Goal: Transaction & Acquisition: Purchase product/service

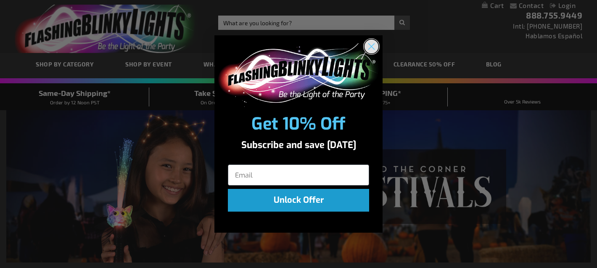
click at [369, 49] on circle "Close dialog" at bounding box center [372, 47] width 14 height 14
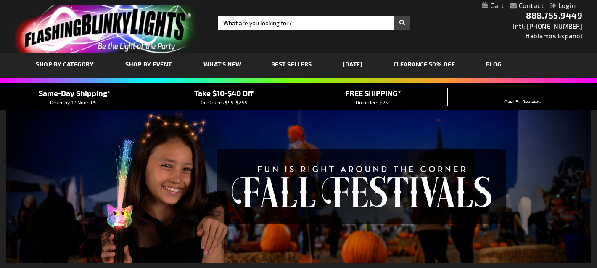
click at [221, 63] on span "What's New" at bounding box center [223, 64] width 38 height 7
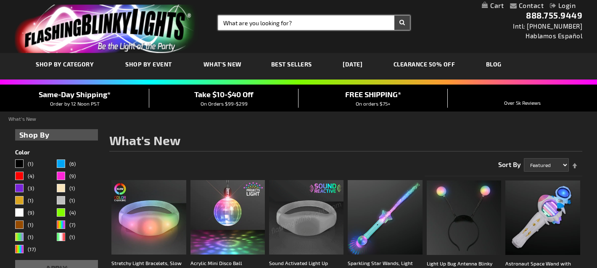
click at [273, 20] on input "Search" at bounding box center [314, 23] width 192 height 14
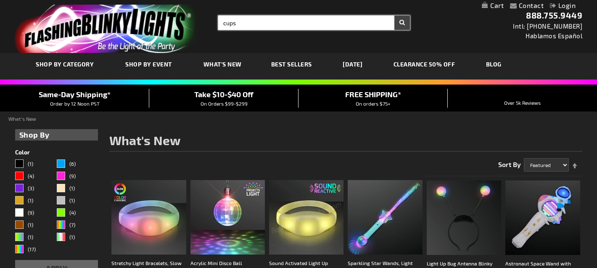
type input "cups"
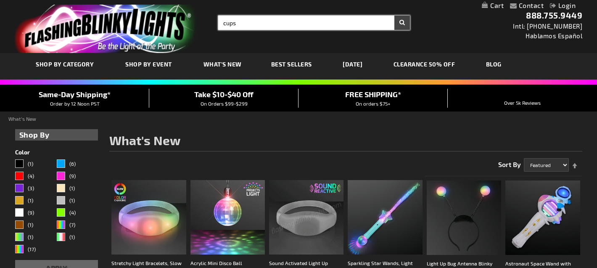
click at [395, 16] on button "Search" at bounding box center [403, 23] width 16 height 14
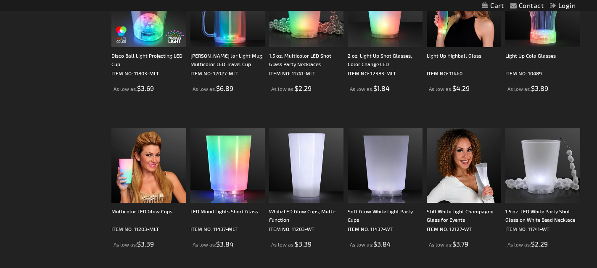
scroll to position [389, 0]
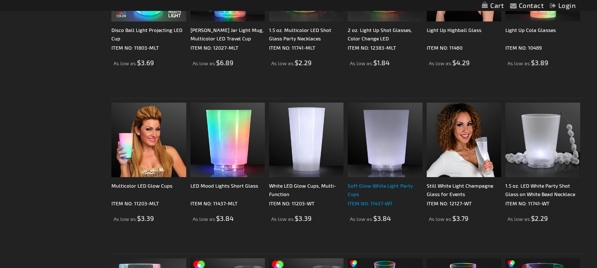
click at [366, 185] on div "Soft Glow White Light Party Cups" at bounding box center [385, 189] width 74 height 17
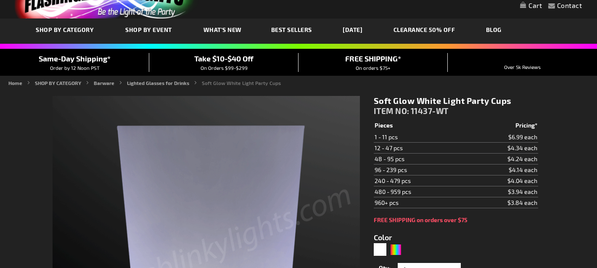
scroll to position [69, 0]
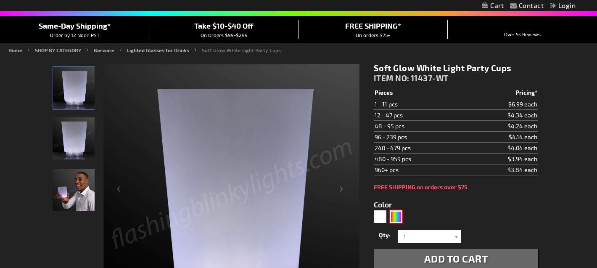
click at [397, 218] on div "Multicolor" at bounding box center [396, 216] width 13 height 13
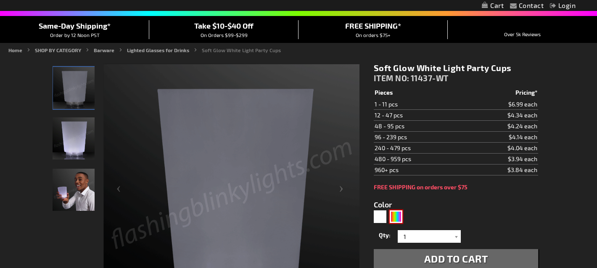
type input "5659"
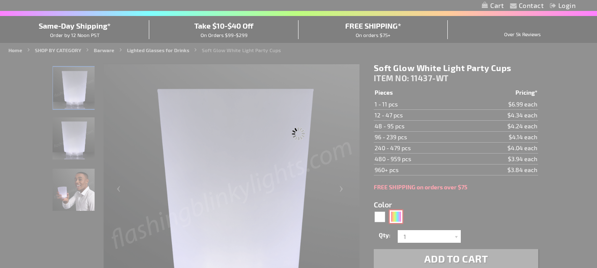
type input "11437-MLT"
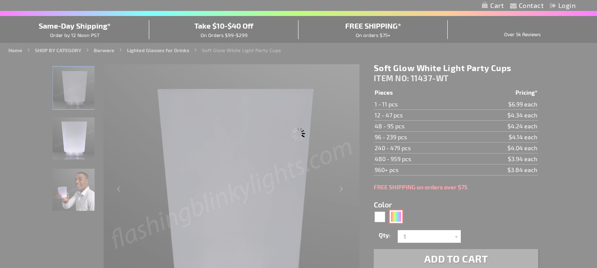
type input "Customize - LED Mood Lights Short Glass - ITEM NO: 11437-MLT"
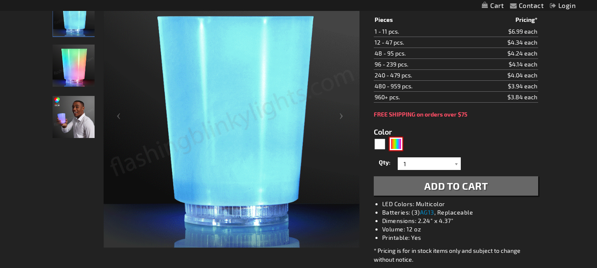
scroll to position [137, 0]
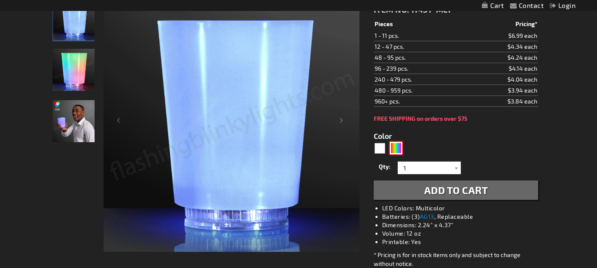
click at [86, 70] on img at bounding box center [74, 70] width 42 height 42
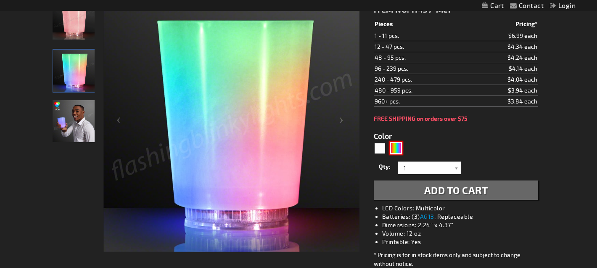
click at [67, 133] on img at bounding box center [74, 121] width 42 height 42
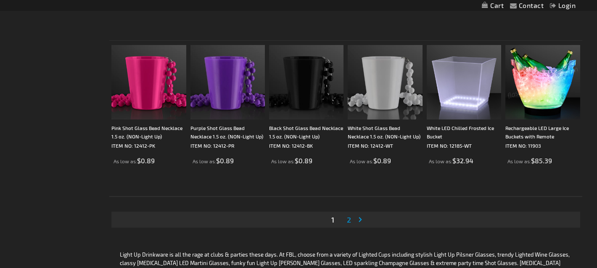
scroll to position [1547, 0]
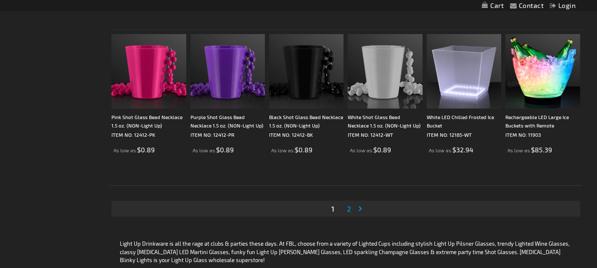
click at [351, 210] on span "2" at bounding box center [349, 208] width 4 height 9
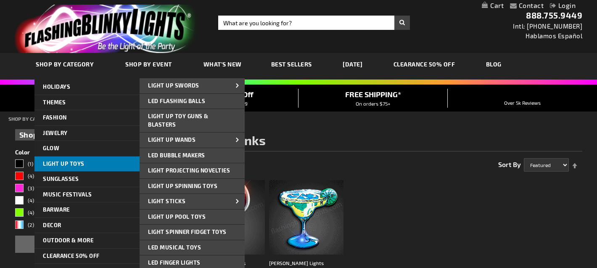
click at [66, 164] on span "Light Up Toys" at bounding box center [64, 163] width 42 height 7
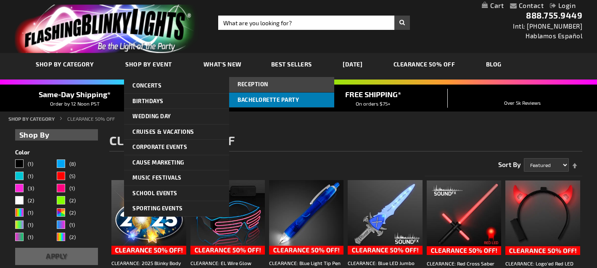
click at [254, 99] on span "Bachelorette Party" at bounding box center [268, 99] width 61 height 7
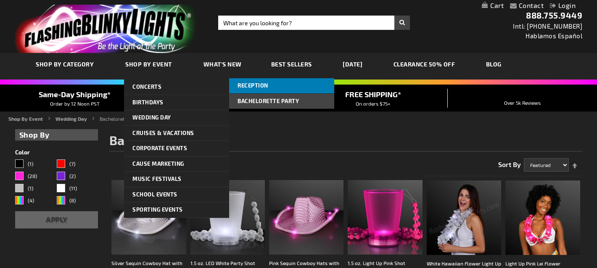
click at [254, 86] on span "Reception" at bounding box center [253, 85] width 31 height 7
